Goal: Check status: Check status

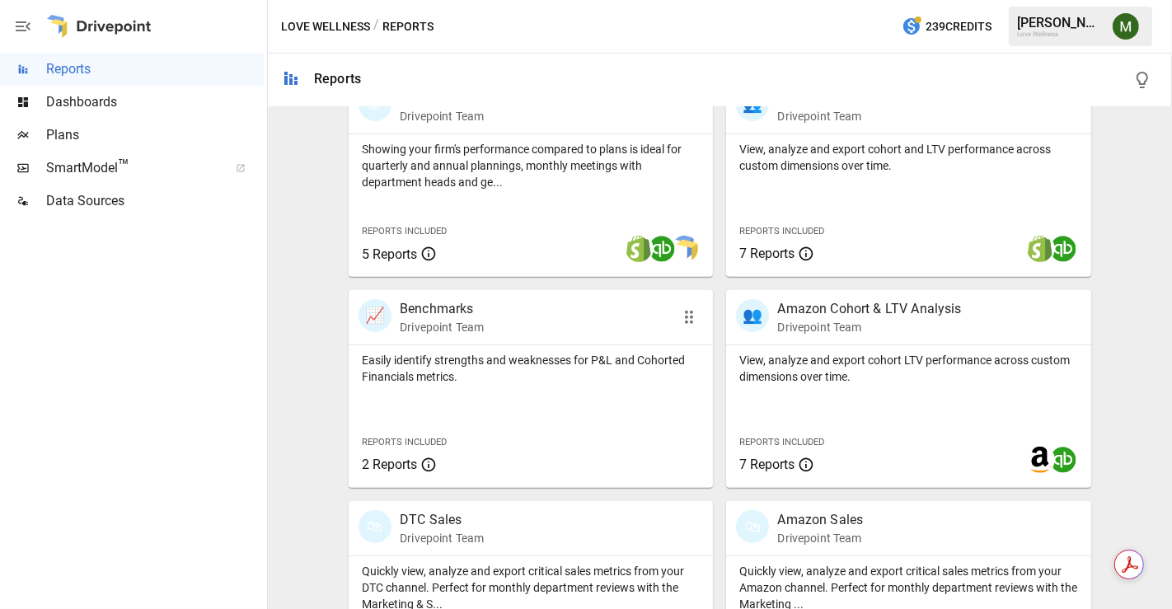
scroll to position [667, 0]
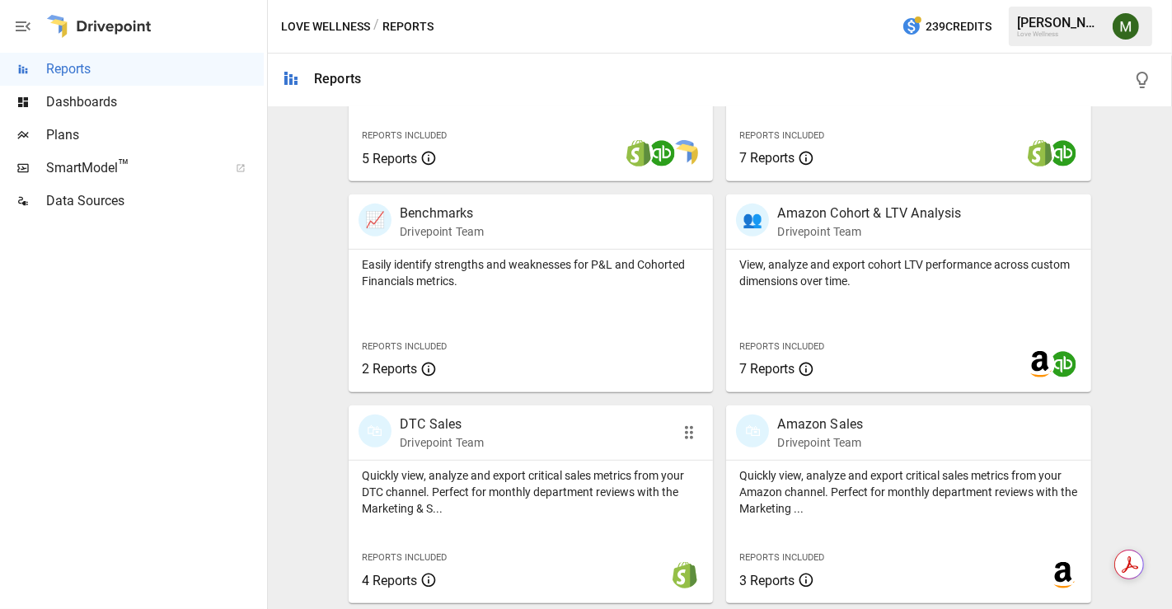
click at [463, 417] on p "DTC Sales" at bounding box center [442, 424] width 84 height 20
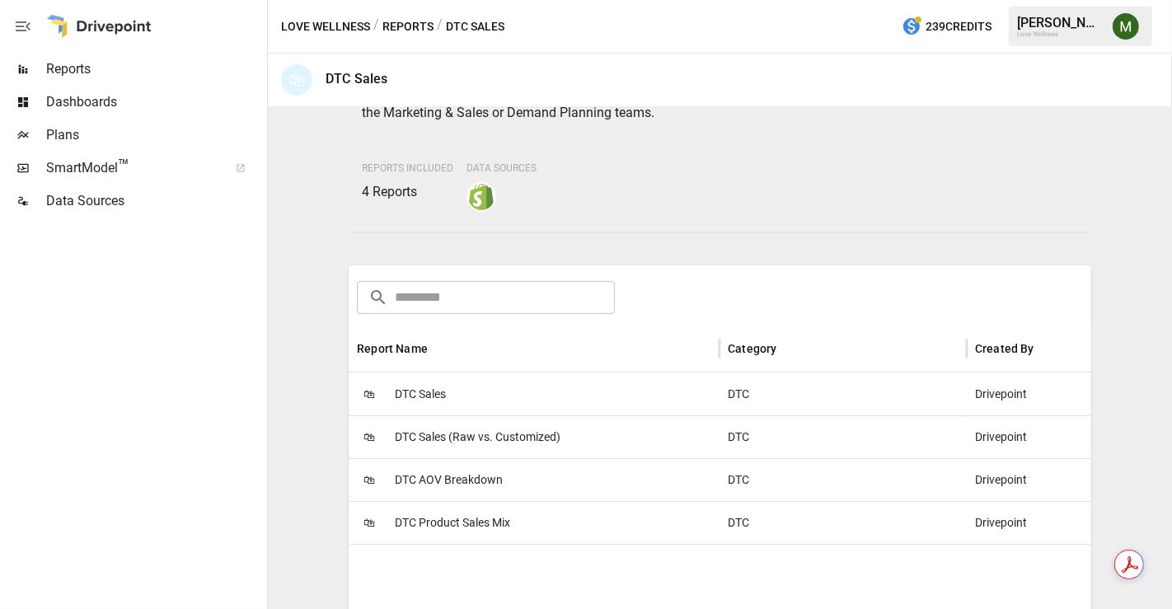
scroll to position [119, 0]
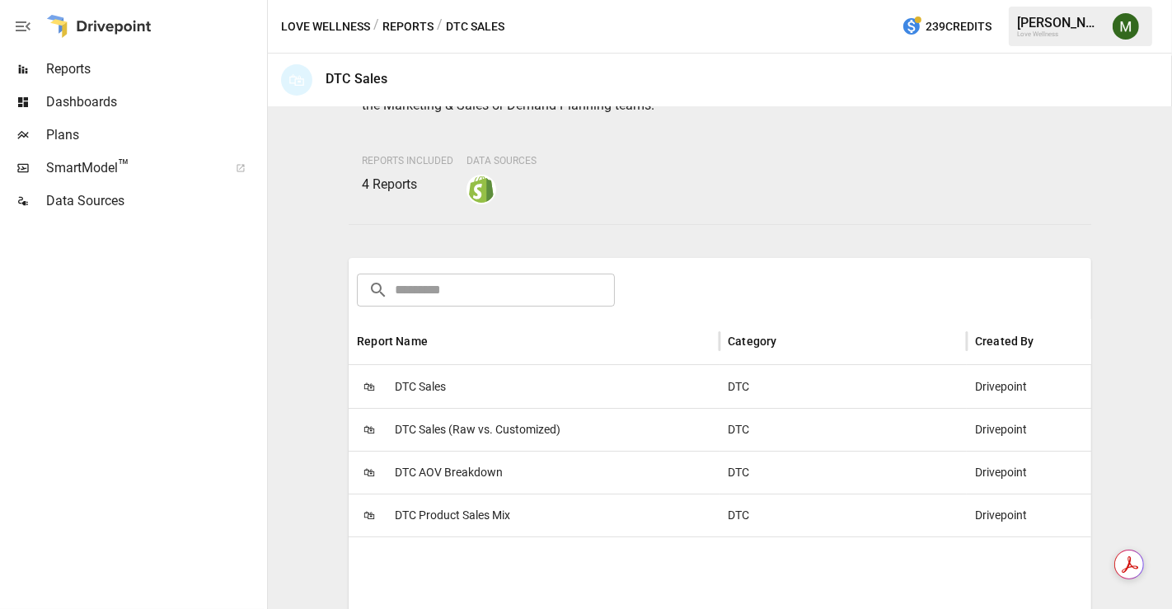
click at [426, 373] on span "DTC Sales" at bounding box center [420, 387] width 51 height 42
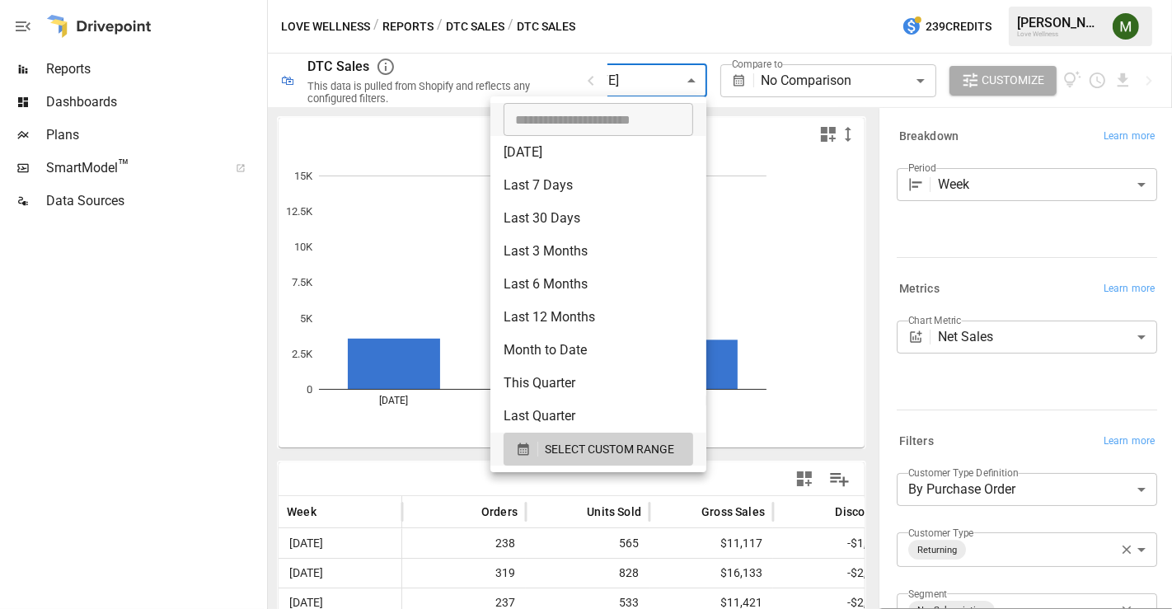
click at [690, 0] on body "**********" at bounding box center [586, 0] width 1172 height 0
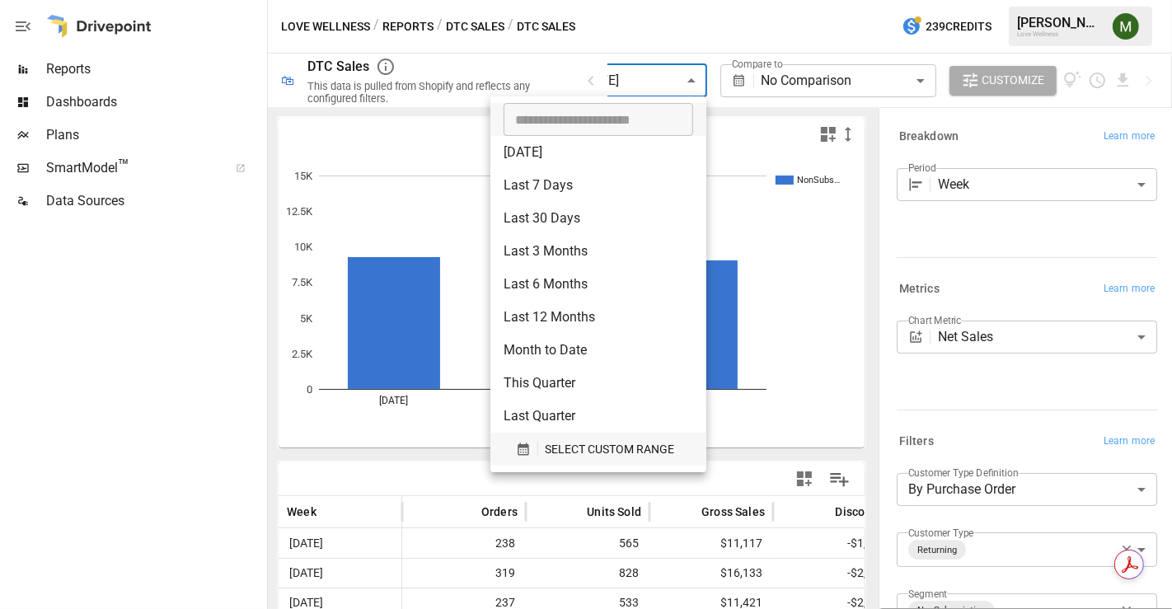
click at [513, 442] on button "SELECT CUSTOM RANGE" at bounding box center [598, 449] width 190 height 33
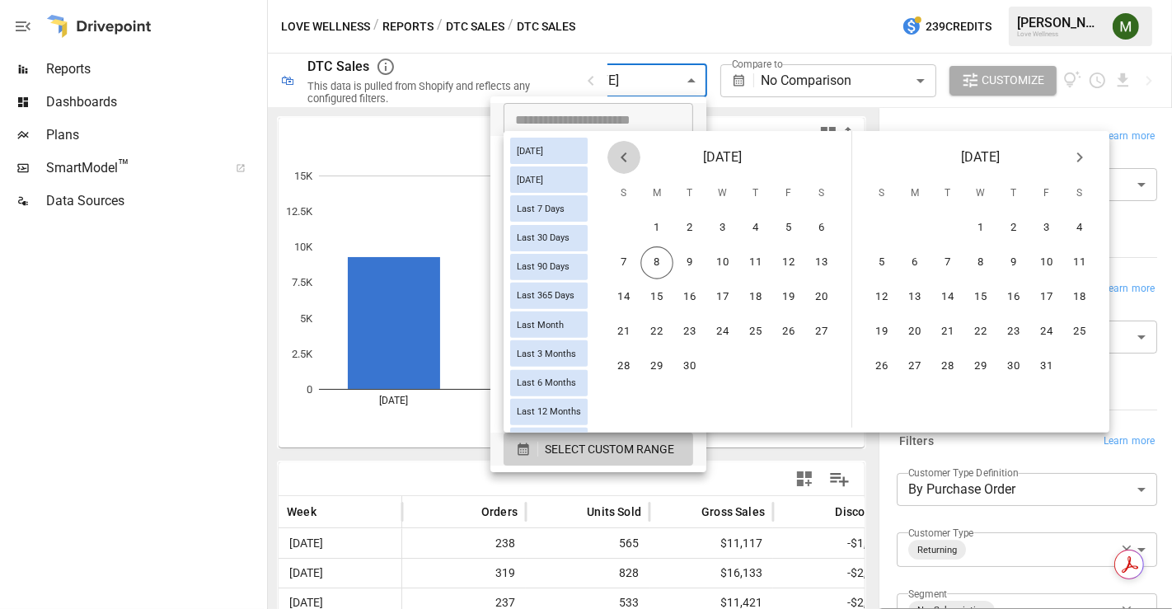
click at [634, 161] on icon "Previous month" at bounding box center [624, 157] width 20 height 20
click at [921, 233] on button "1" at bounding box center [914, 228] width 33 height 33
click at [1082, 220] on button "6" at bounding box center [1079, 228] width 33 height 33
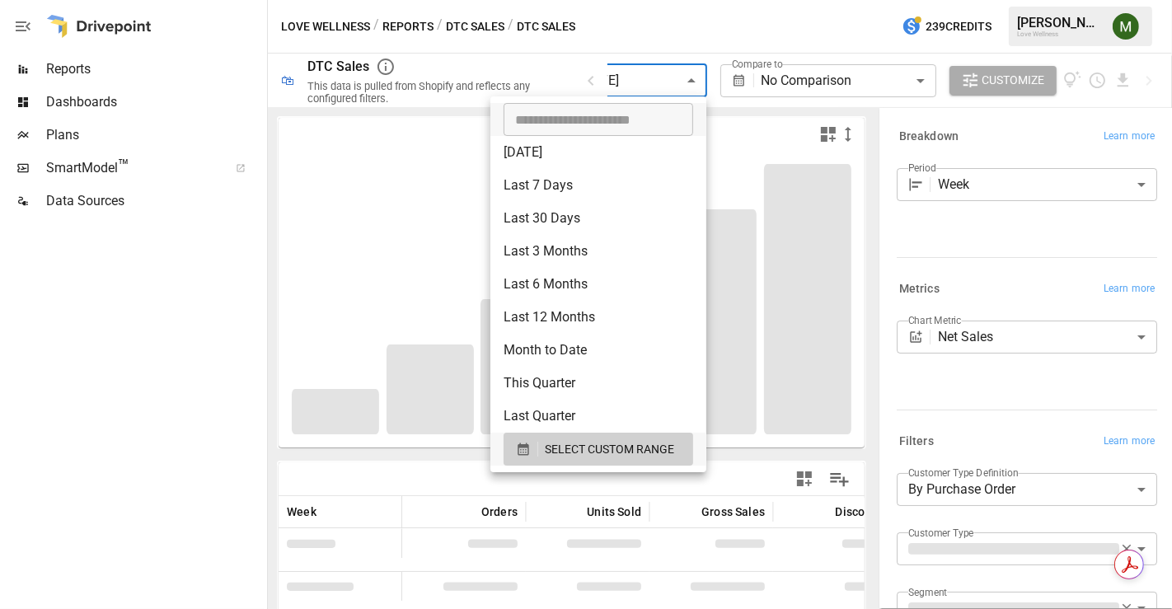
click at [604, 45] on div at bounding box center [586, 304] width 1172 height 609
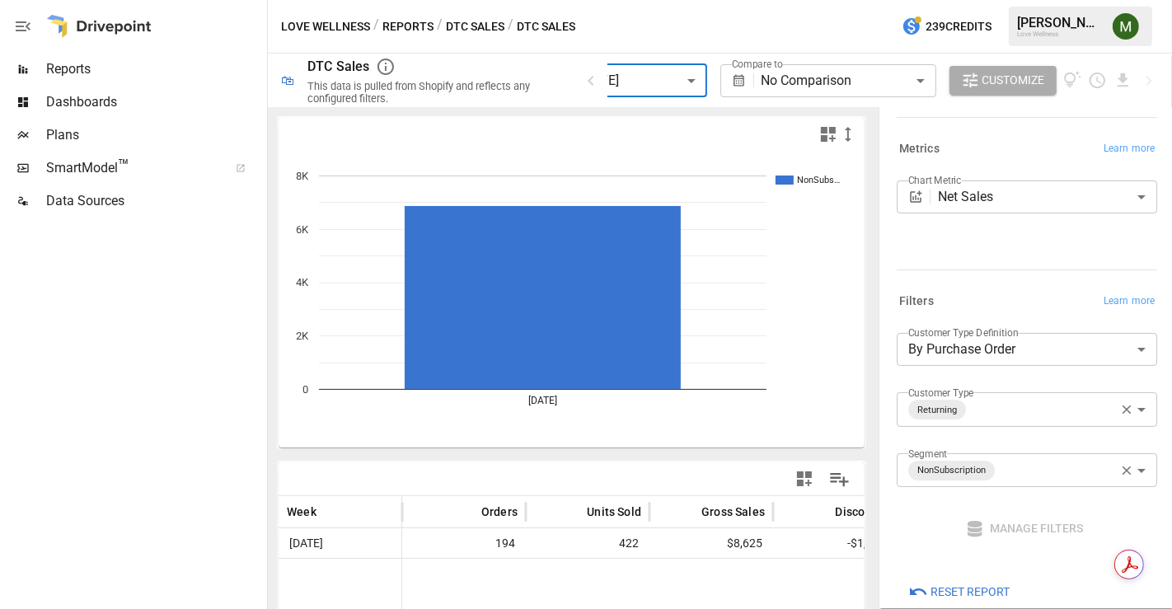
scroll to position [141, 0]
click at [1119, 472] on icon "button" at bounding box center [1126, 469] width 15 height 15
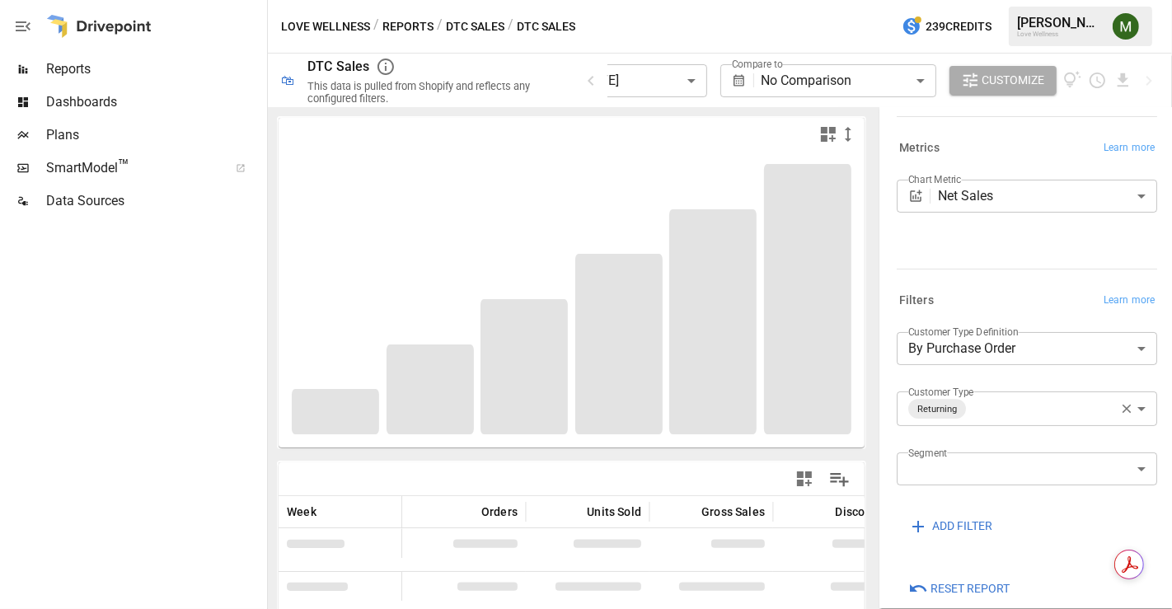
click at [1119, 411] on icon "button" at bounding box center [1126, 408] width 15 height 15
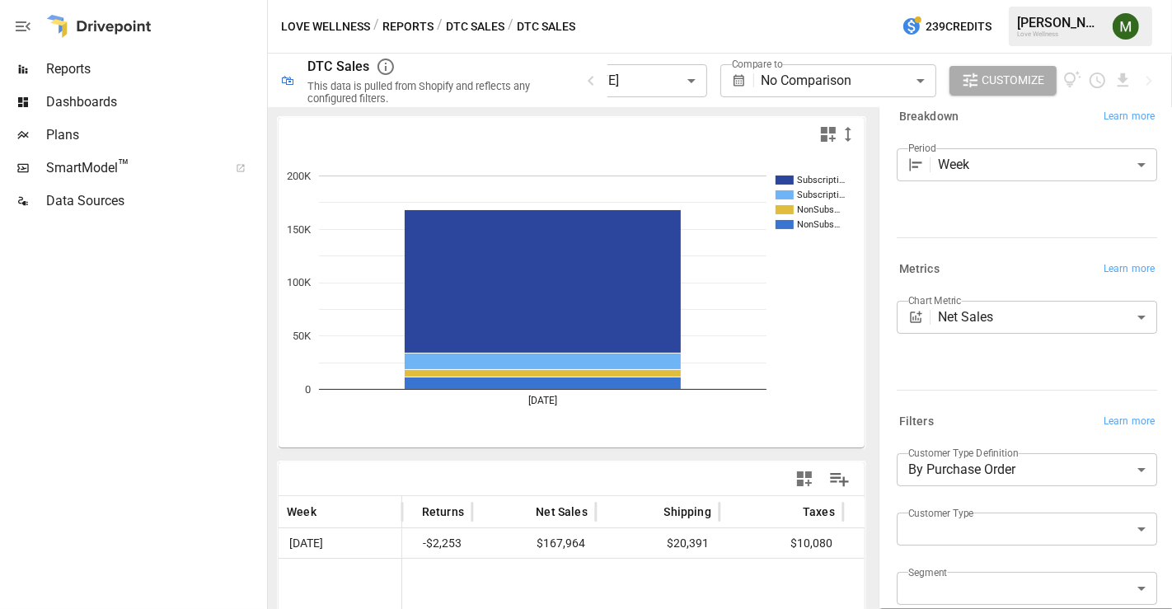
scroll to position [0, 627]
